Goal: Task Accomplishment & Management: Manage account settings

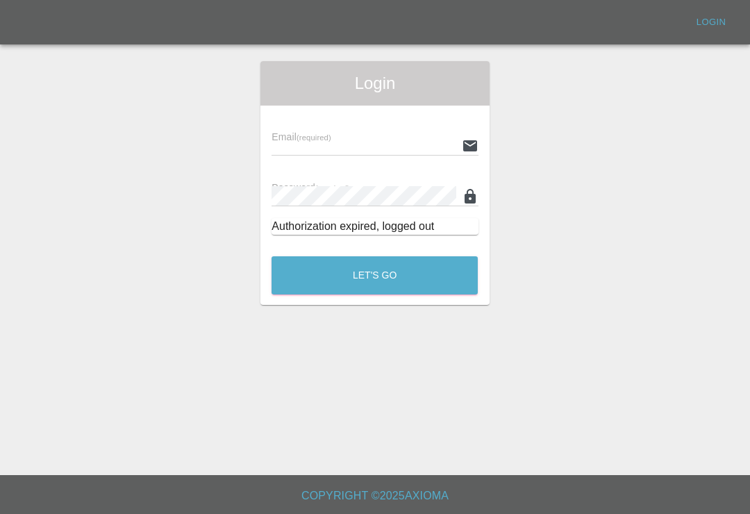
scroll to position [22, 0]
click at [549, 186] on div "Login Email (required) Password (required) Authorization expired, logged out Le…" at bounding box center [375, 183] width 749 height 244
click at [421, 167] on div "Password (required)" at bounding box center [375, 186] width 206 height 39
click at [398, 135] on input "text" at bounding box center [364, 145] width 184 height 20
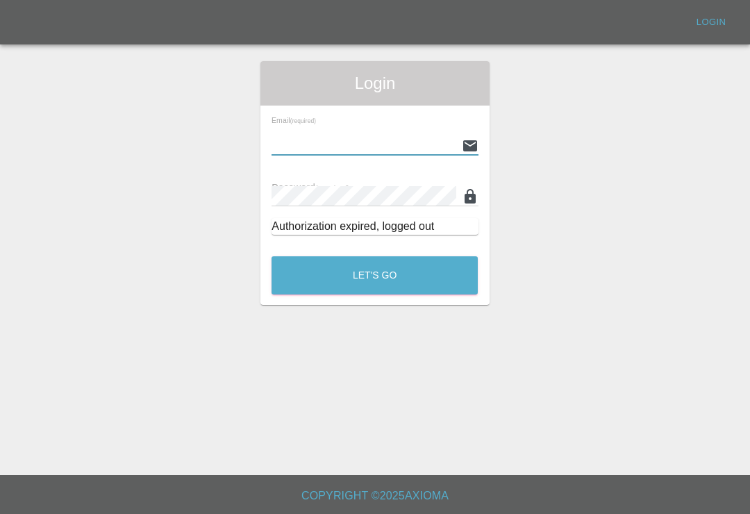
type input "[EMAIL_ADDRESS][DOMAIN_NAME]"
click at [374, 256] on button "Let's Go" at bounding box center [375, 275] width 206 height 38
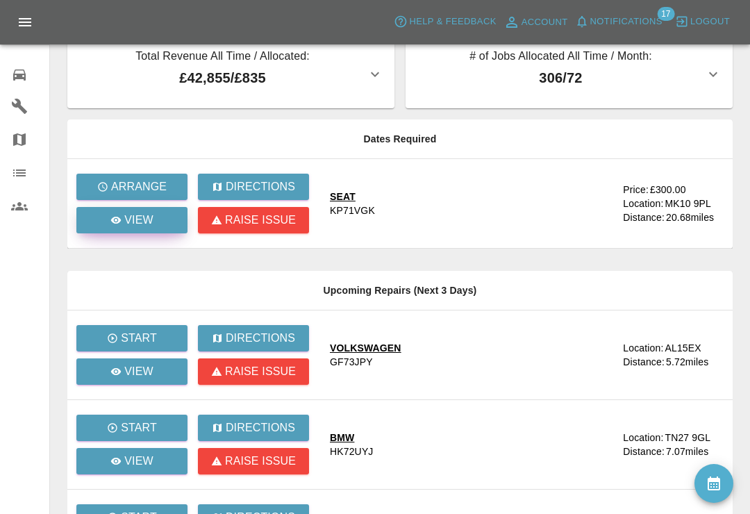
click at [158, 222] on link "View" at bounding box center [131, 220] width 111 height 26
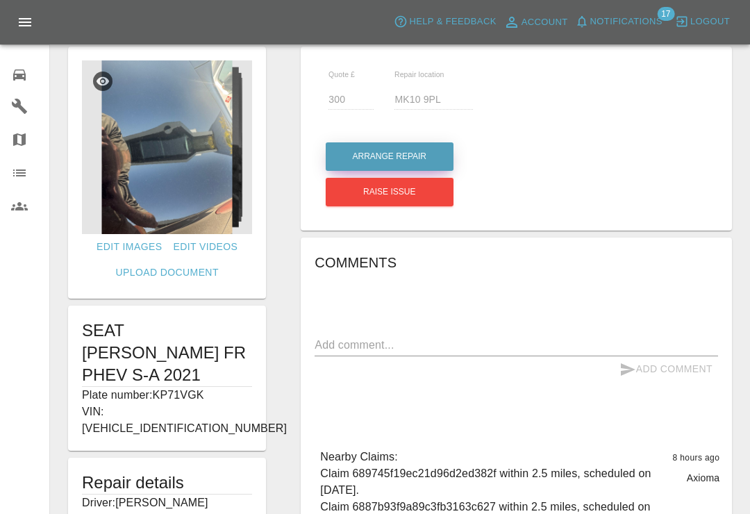
click at [426, 162] on button "Arrange Repair" at bounding box center [390, 156] width 128 height 28
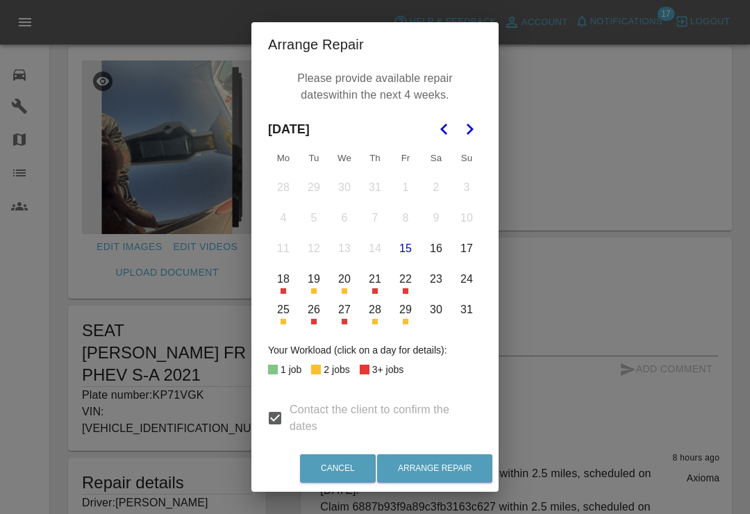
click at [470, 135] on icon "Go to the Next Month" at bounding box center [469, 129] width 17 height 17
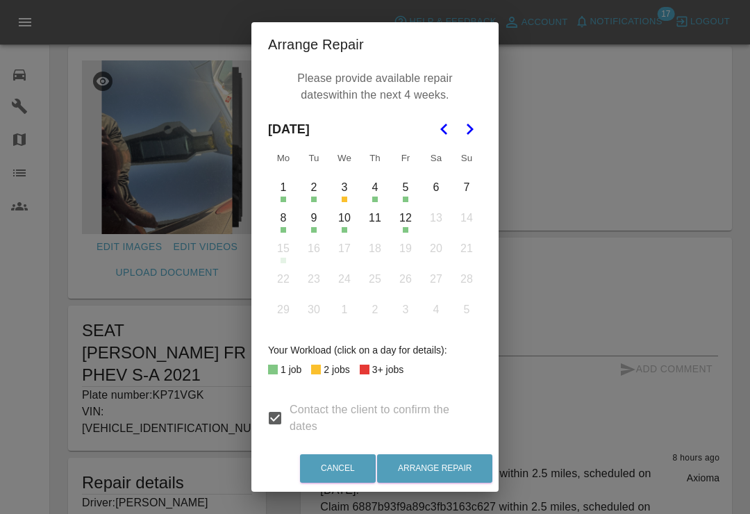
click at [210, 170] on div "Arrange Repair Please provide available repair dates within the next 4 weeks. […" at bounding box center [375, 257] width 750 height 514
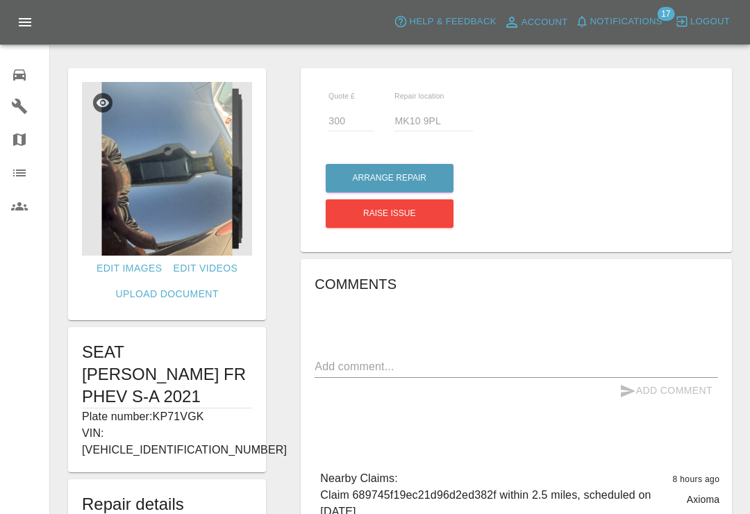
click at [206, 197] on img at bounding box center [167, 169] width 170 height 174
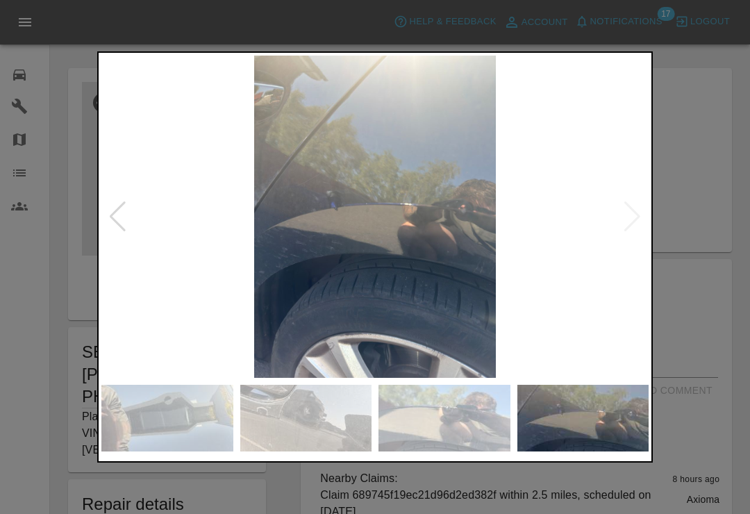
click at [694, 85] on div at bounding box center [375, 257] width 750 height 514
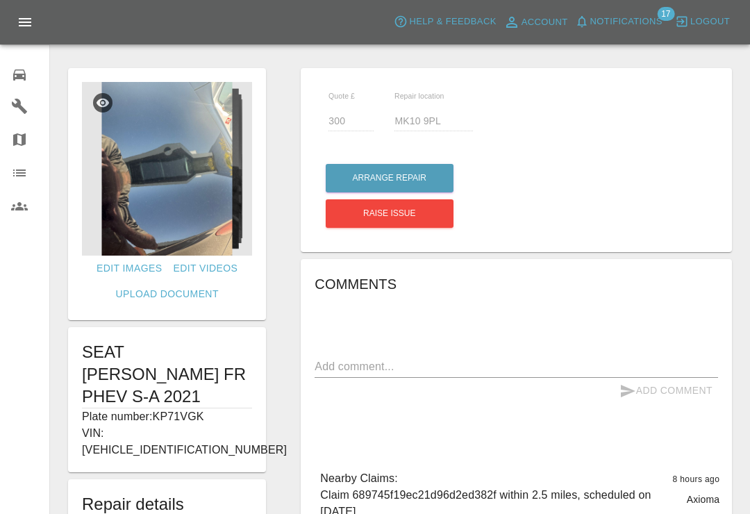
click at [686, 56] on div at bounding box center [400, 39] width 678 height 44
click at [428, 185] on button "Arrange Repair" at bounding box center [390, 178] width 128 height 28
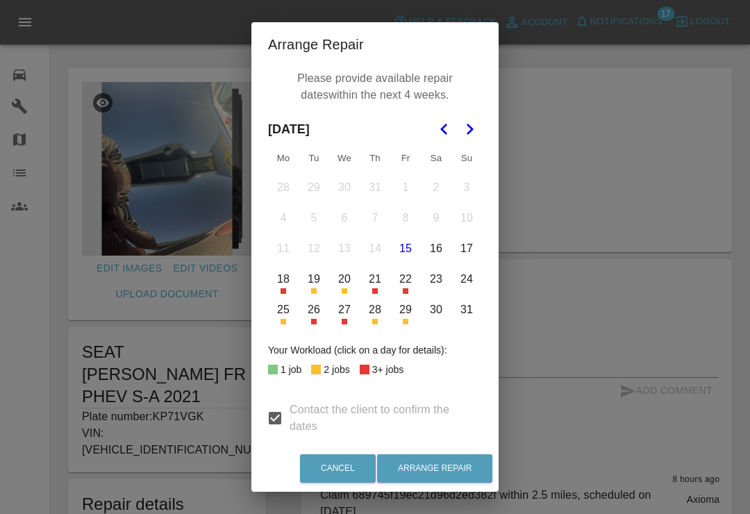
click at [472, 130] on polygon "Go to the Next Month" at bounding box center [470, 129] width 7 height 11
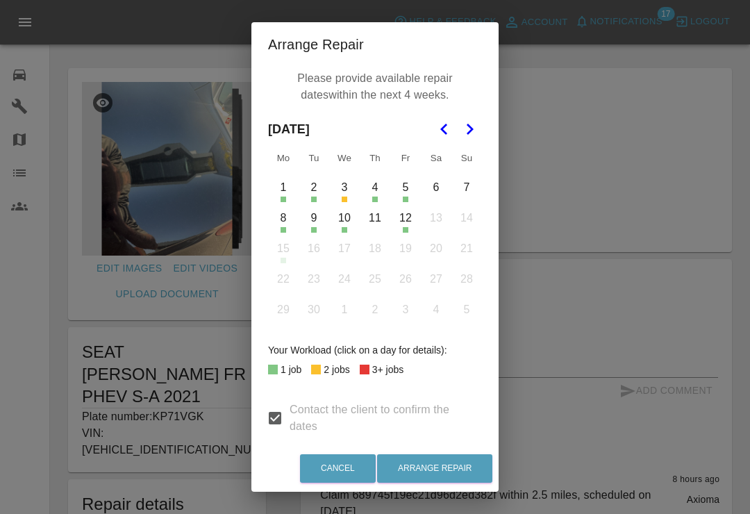
click at [377, 229] on button "11" at bounding box center [374, 217] width 29 height 29
click at [374, 218] on button "11" at bounding box center [374, 217] width 29 height 29
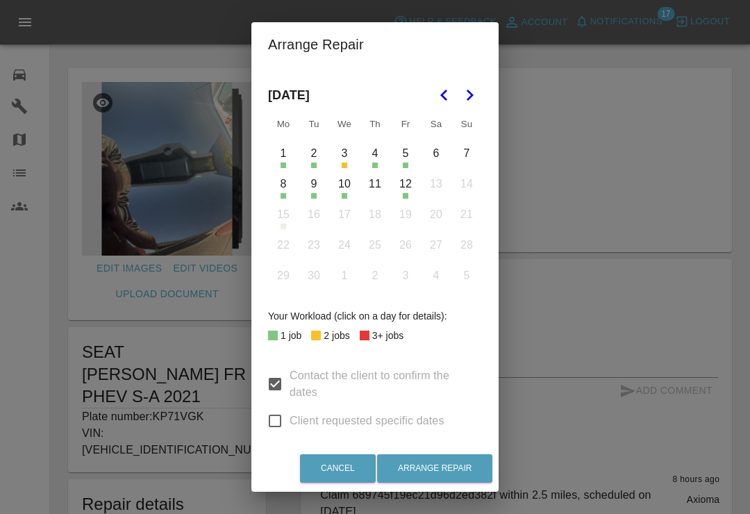
scroll to position [33, 0]
click at [381, 189] on button "11" at bounding box center [374, 185] width 29 height 29
click at [408, 188] on button "12" at bounding box center [405, 185] width 29 height 29
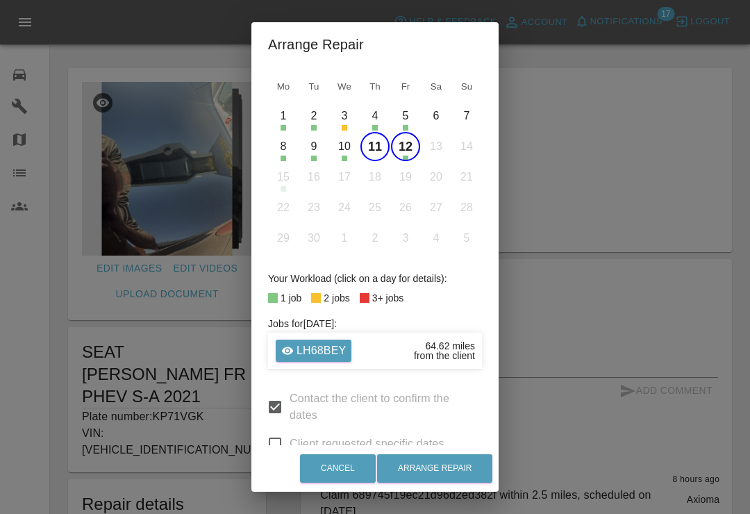
click at [406, 145] on button "12" at bounding box center [405, 146] width 29 height 29
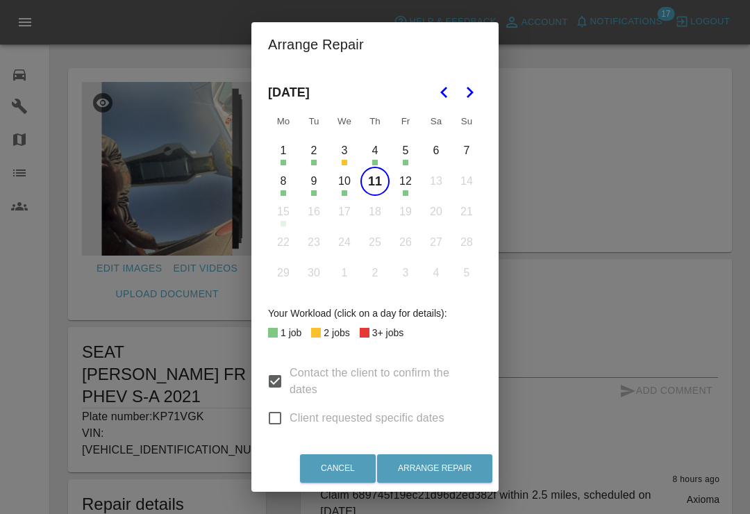
click at [281, 415] on input "Client requested specific dates" at bounding box center [274, 418] width 29 height 29
checkbox input "true"
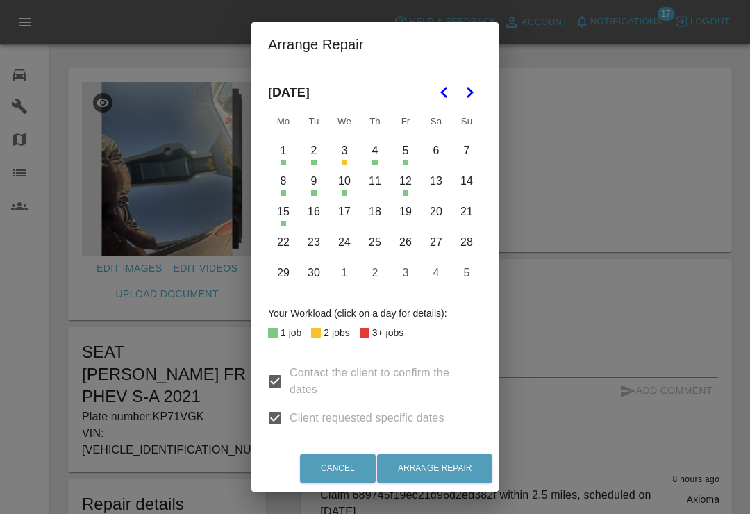
click at [379, 183] on button "11" at bounding box center [374, 181] width 29 height 29
click at [319, 222] on button "16" at bounding box center [313, 211] width 29 height 29
click at [318, 222] on button "16" at bounding box center [313, 211] width 29 height 29
click at [317, 218] on button "16" at bounding box center [313, 211] width 29 height 29
click at [353, 209] on button "17" at bounding box center [344, 211] width 29 height 29
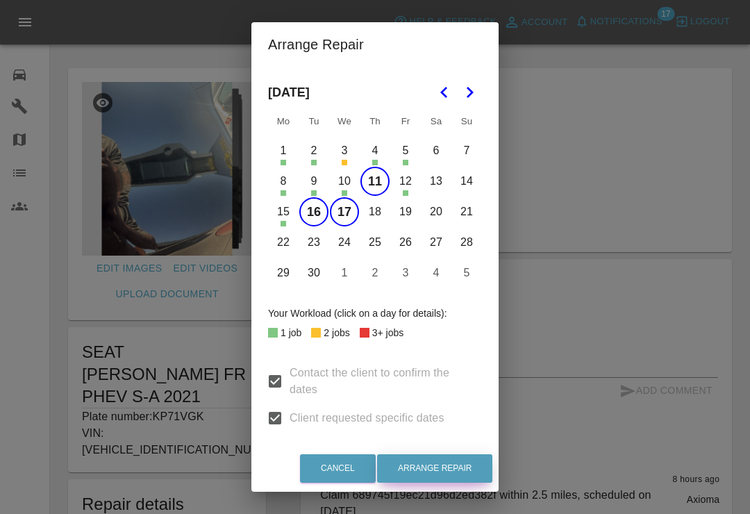
click at [450, 463] on button "Arrange Repair" at bounding box center [434, 468] width 115 height 28
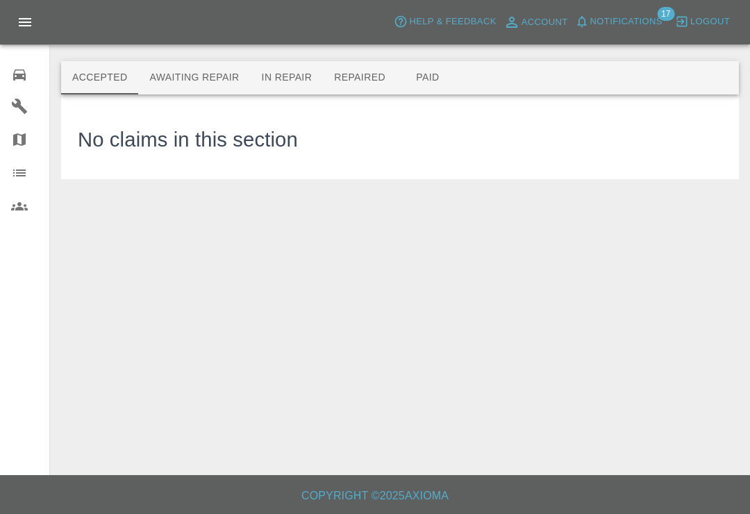
click at [113, 85] on button "Accepted" at bounding box center [99, 77] width 77 height 33
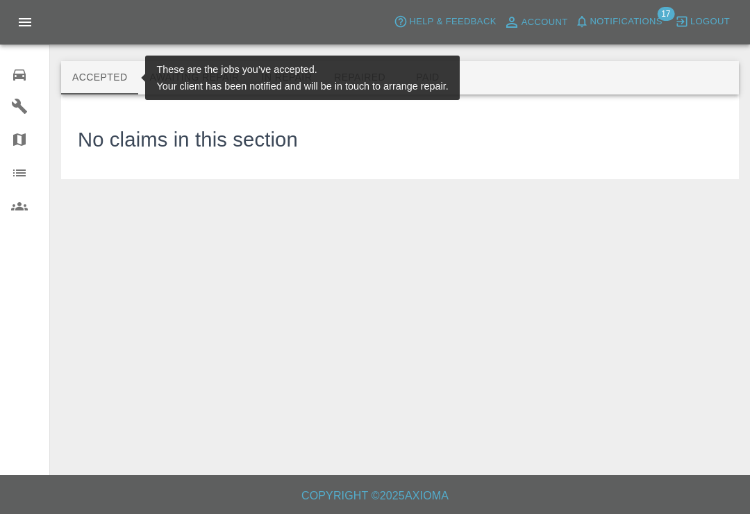
click at [17, 79] on icon at bounding box center [19, 75] width 17 height 17
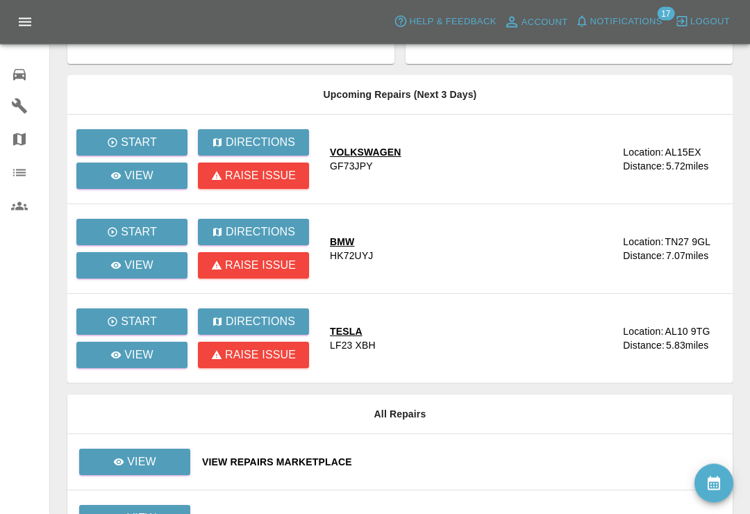
scroll to position [66, 0]
click at [110, 185] on link "View" at bounding box center [131, 176] width 111 height 26
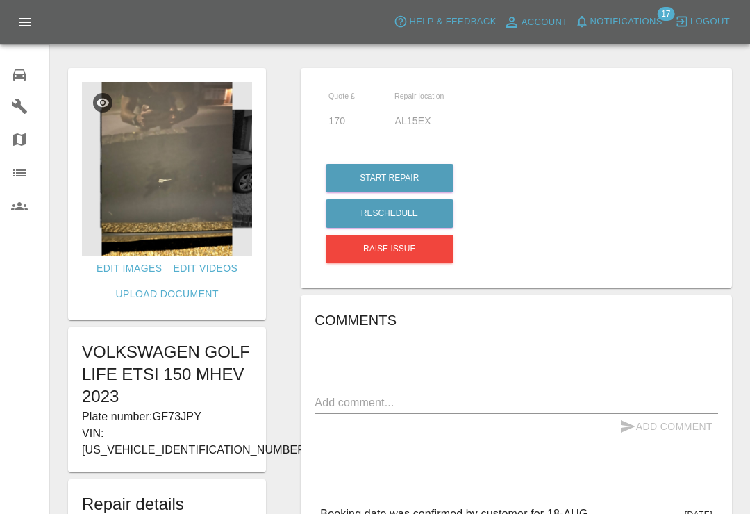
click at [22, 78] on icon at bounding box center [19, 74] width 13 height 11
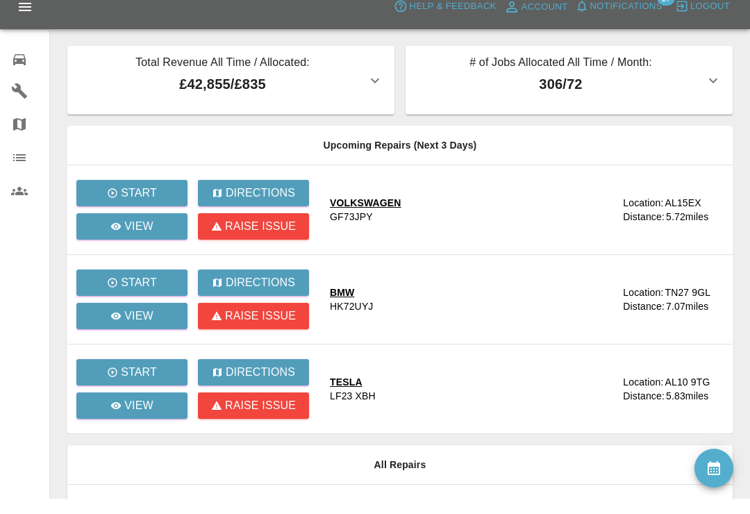
scroll to position [133, 0]
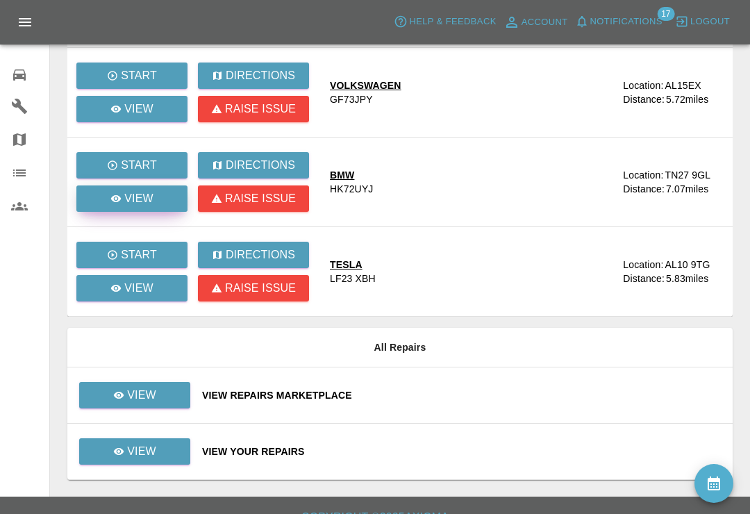
click at [120, 205] on div "View" at bounding box center [131, 198] width 43 height 17
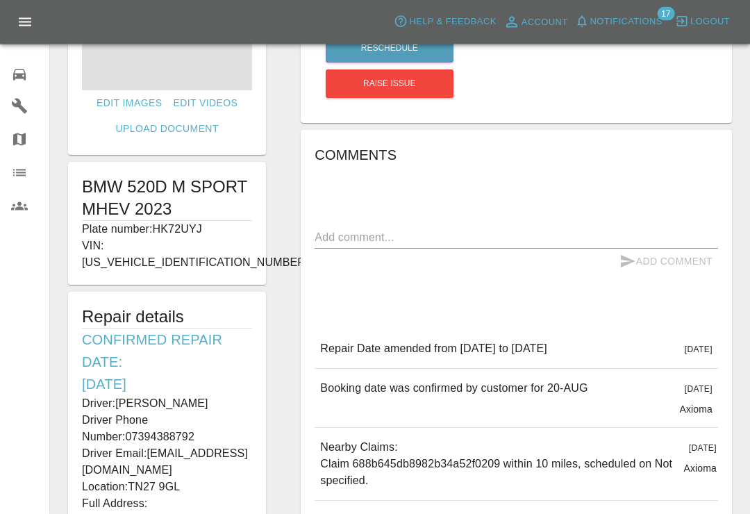
scroll to position [163, 0]
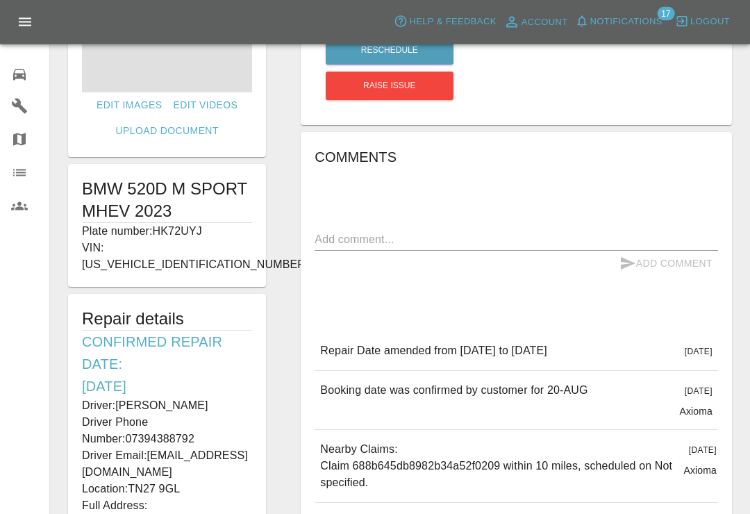
click at [20, 76] on icon at bounding box center [19, 74] width 13 height 11
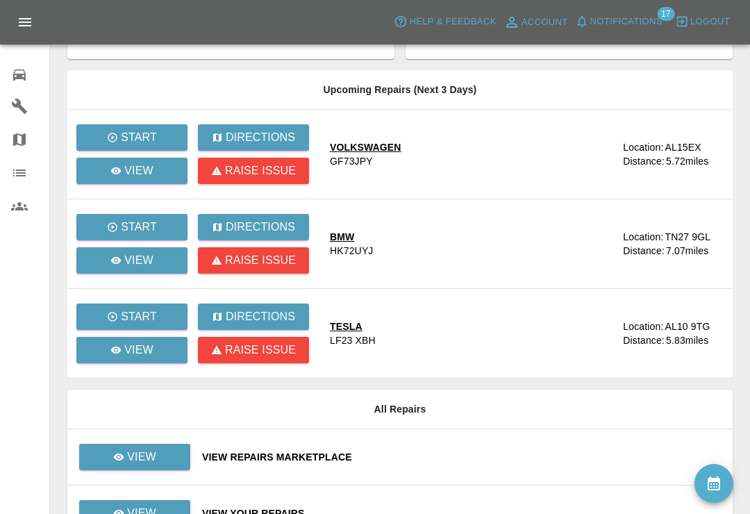
scroll to position [133, 0]
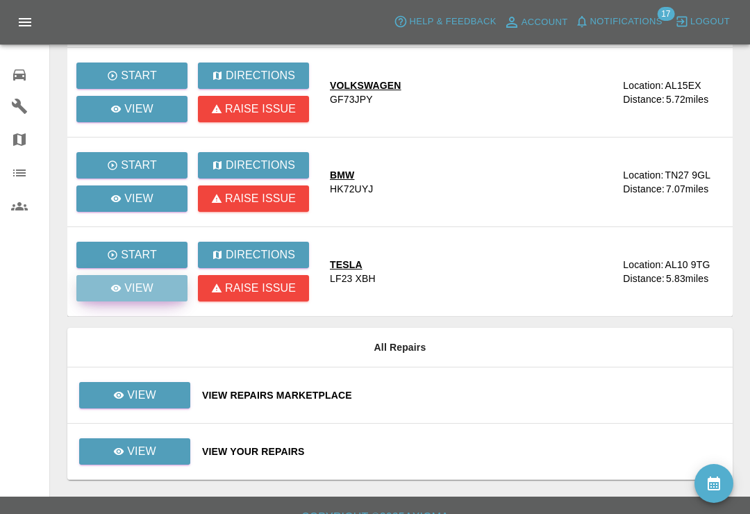
click at [110, 293] on link "View" at bounding box center [131, 288] width 111 height 26
